Goal: Information Seeking & Learning: Learn about a topic

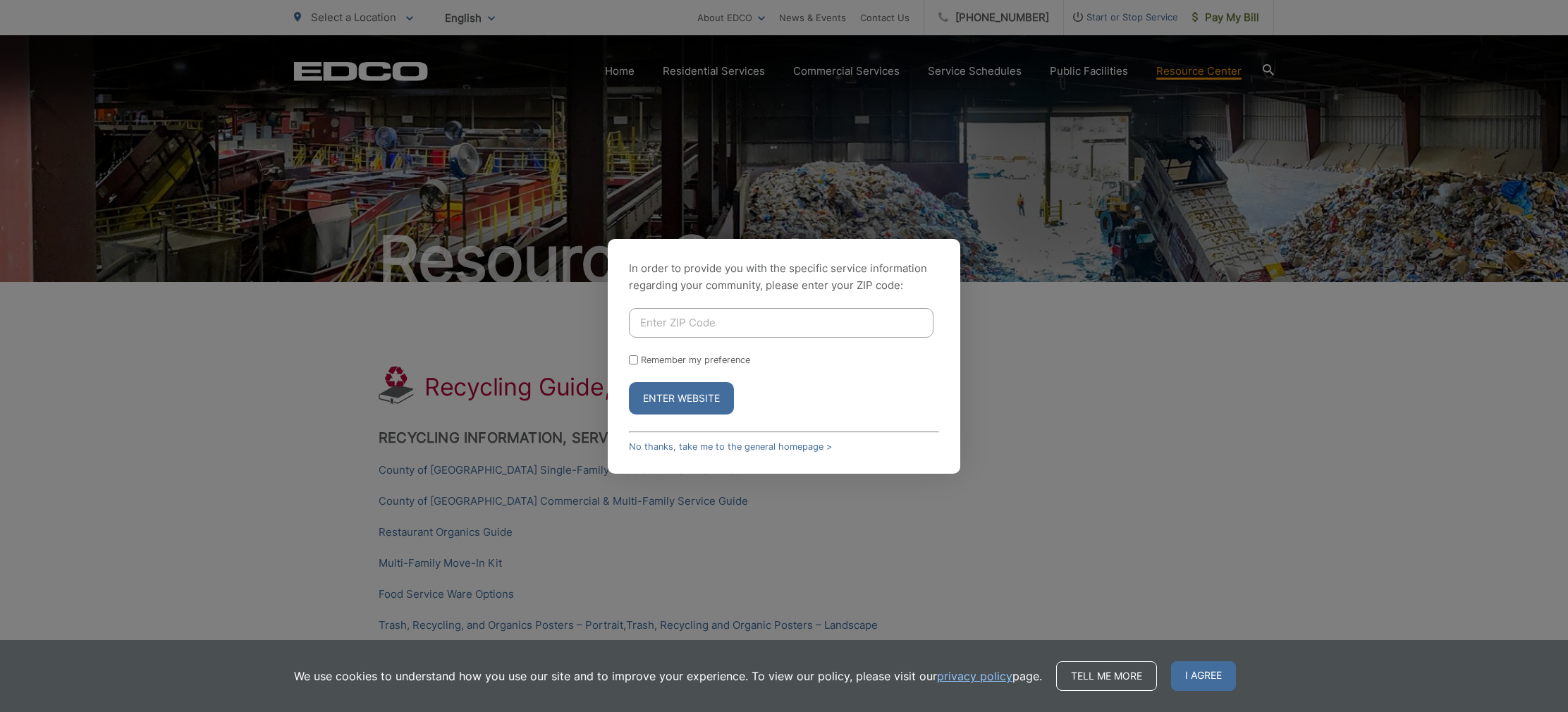
click at [666, 325] on input "Enter ZIP Code" at bounding box center [781, 323] width 304 height 29
type input "91942"
click at [632, 358] on input "Remember my preference" at bounding box center [633, 359] width 10 height 10
checkbox input "true"
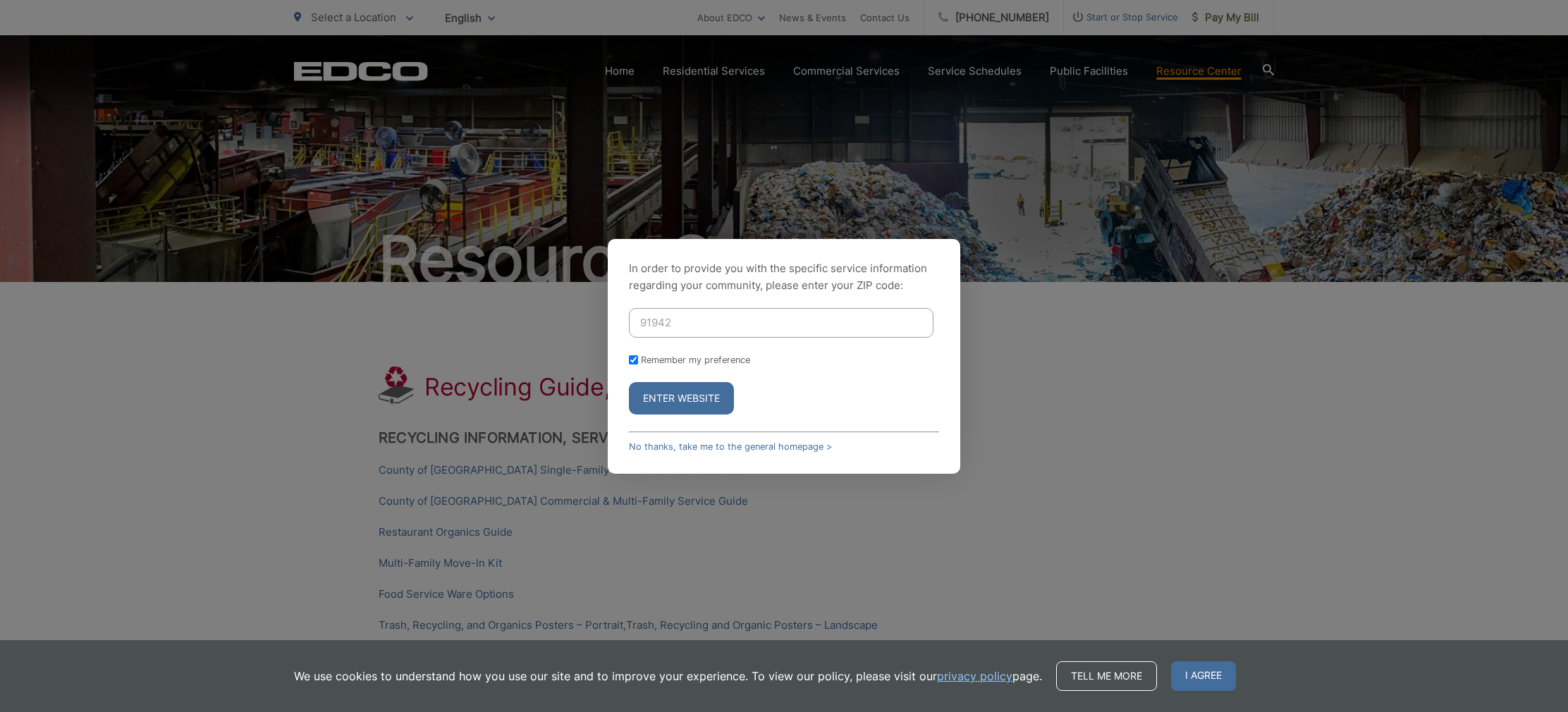
click at [654, 402] on button "Enter Website" at bounding box center [681, 398] width 105 height 32
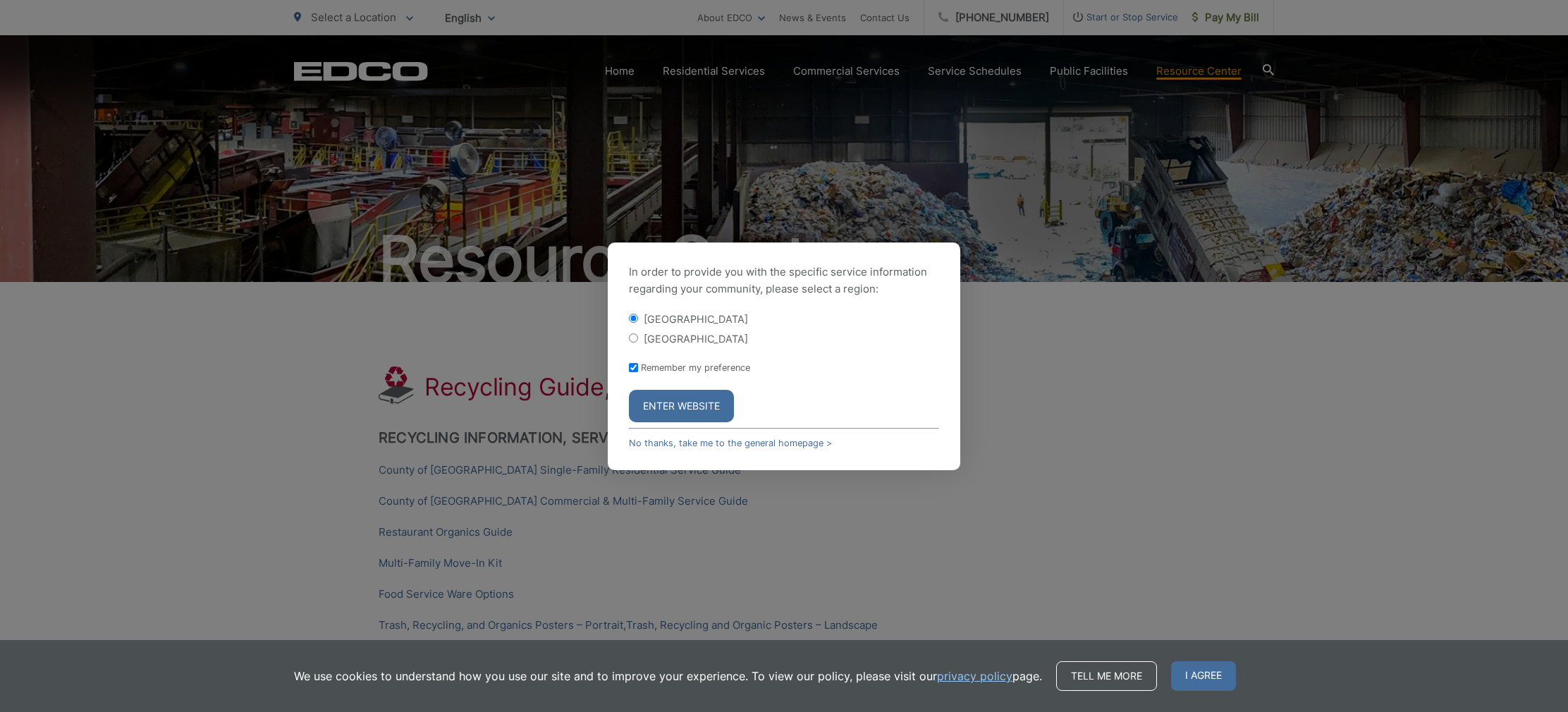
click at [658, 404] on button "Enter Website" at bounding box center [681, 405] width 105 height 32
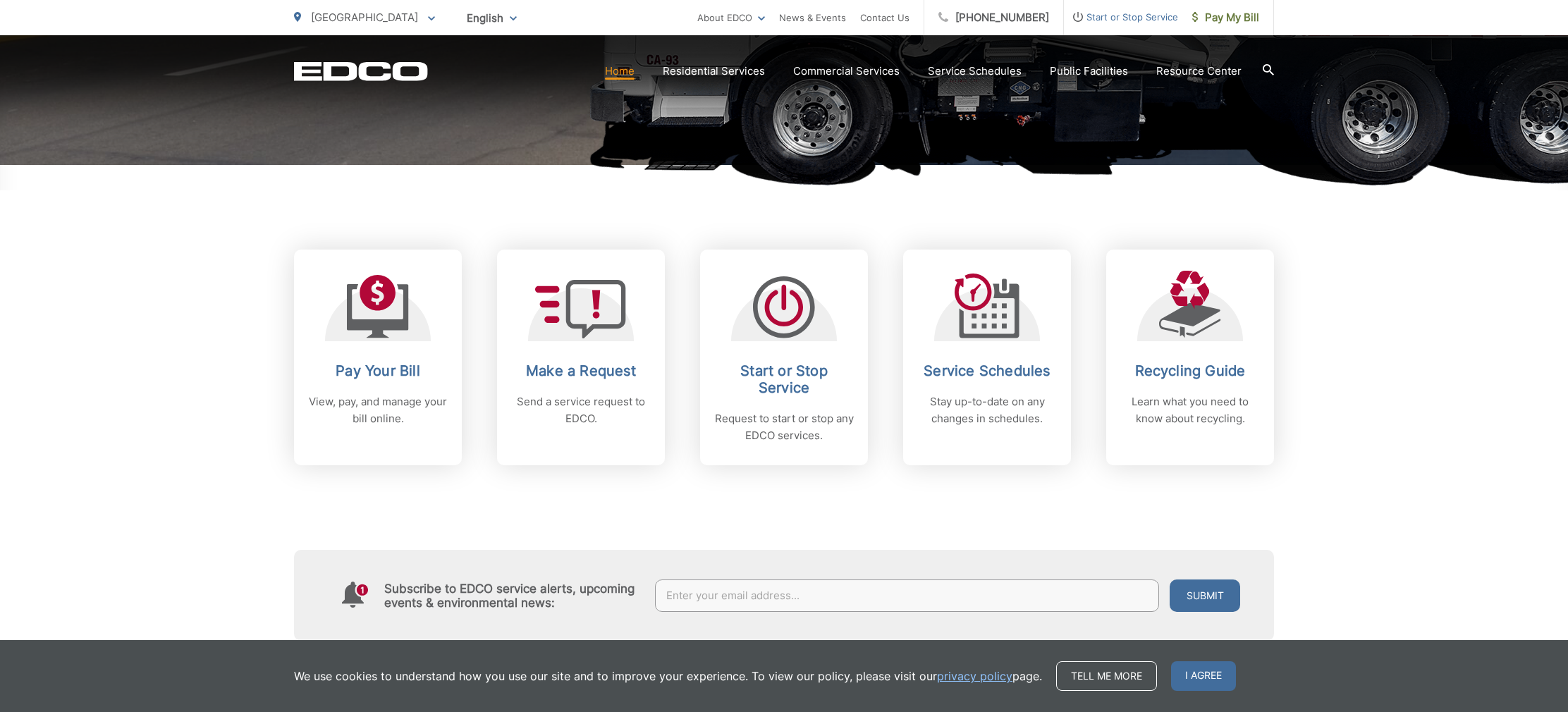
scroll to position [455, 0]
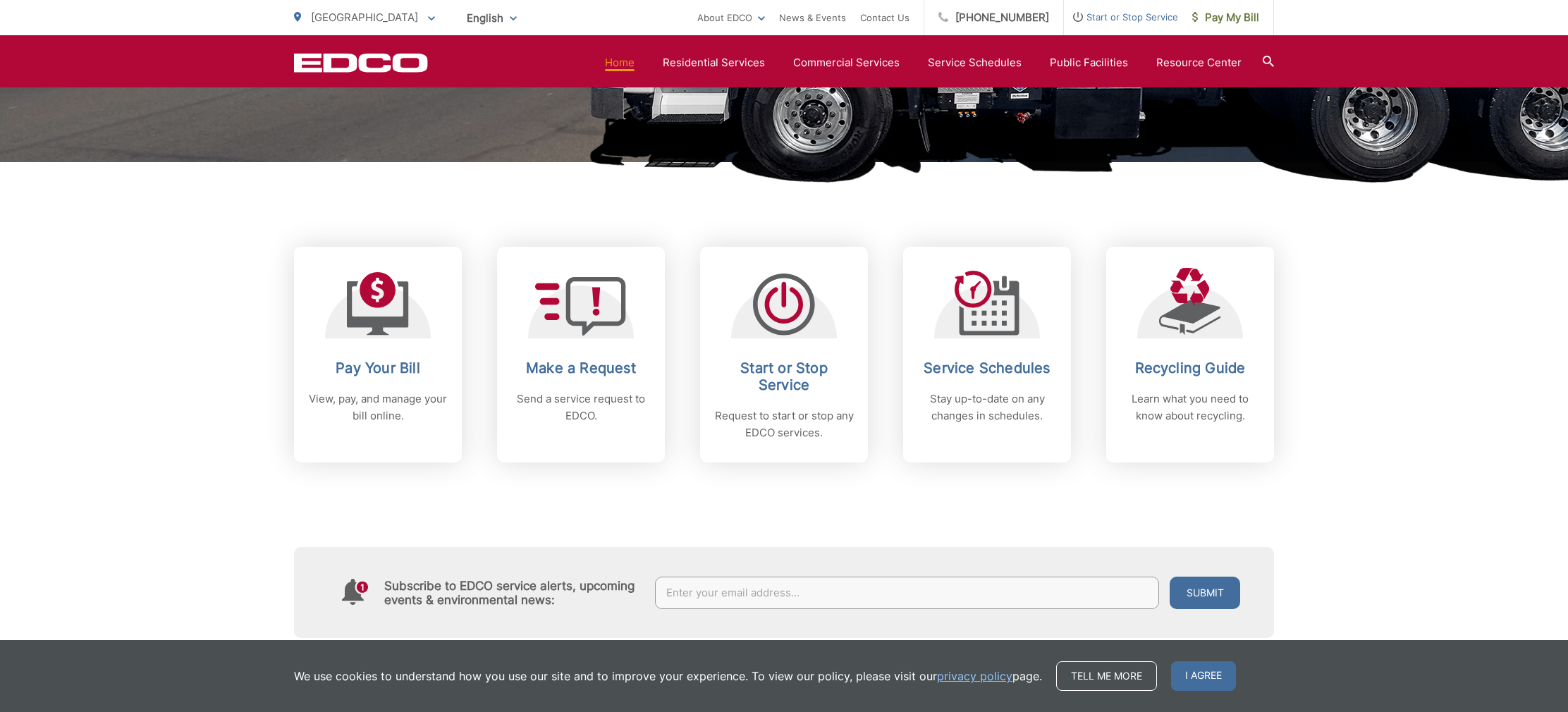
click at [1173, 307] on icon at bounding box center [1190, 301] width 62 height 68
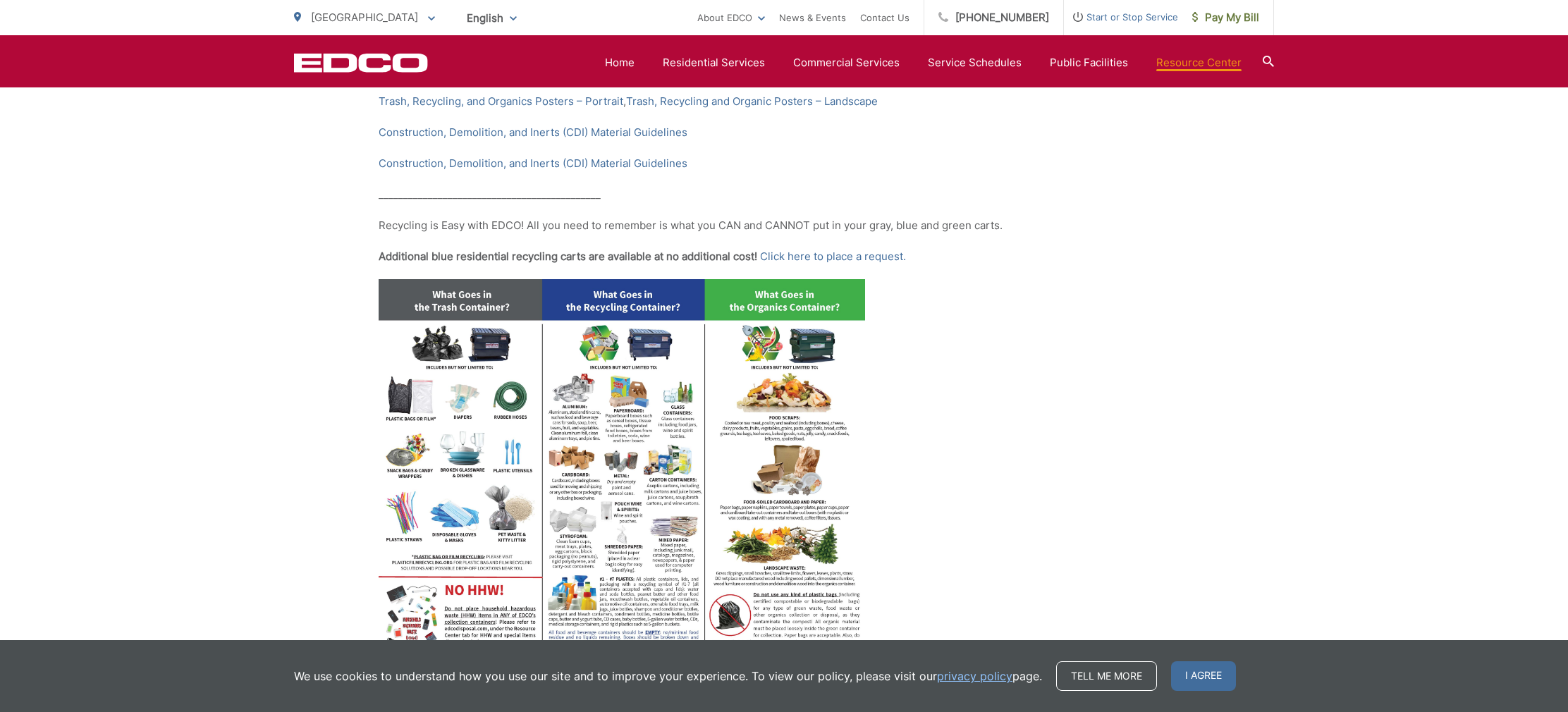
scroll to position [528, 0]
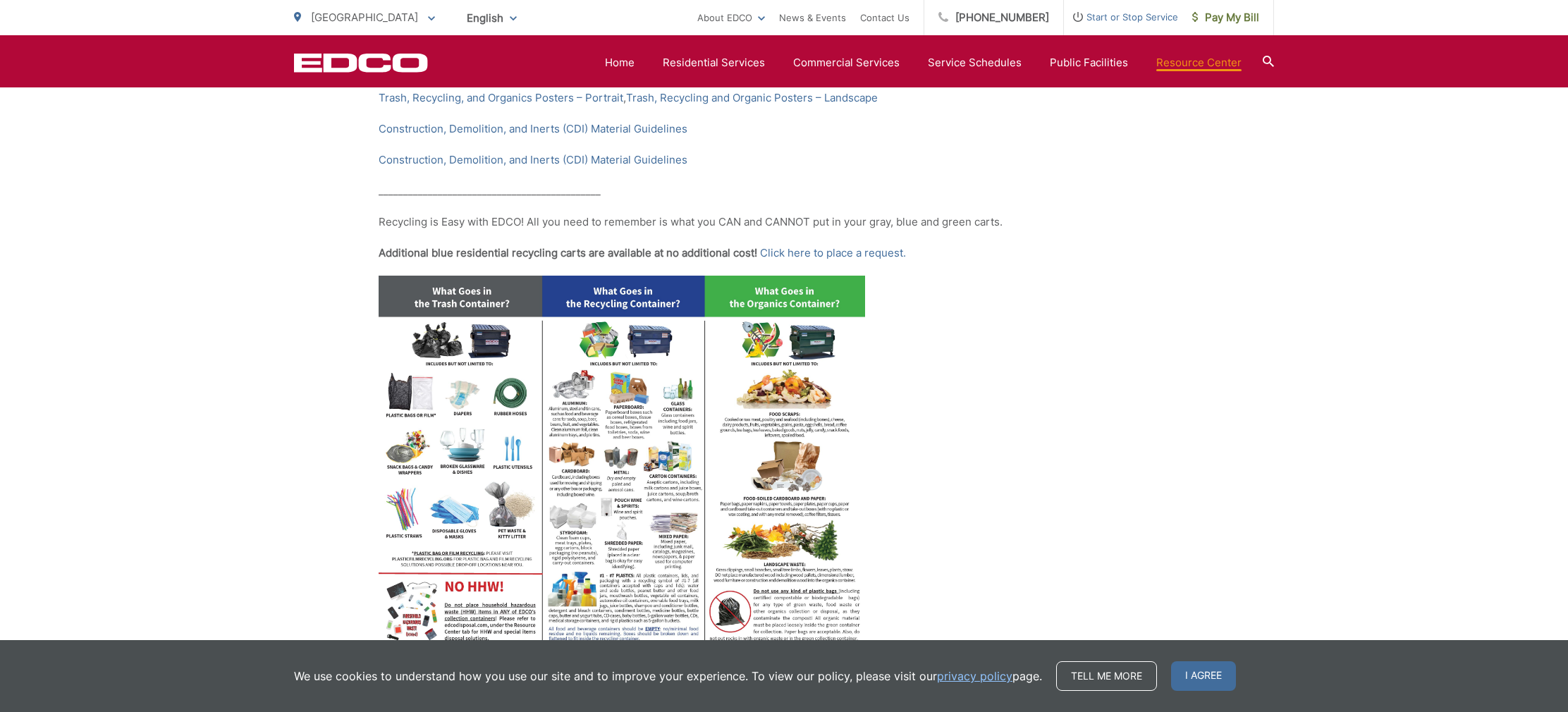
click at [423, 471] on img at bounding box center [621, 463] width 486 height 376
